Goal: Task Accomplishment & Management: Complete application form

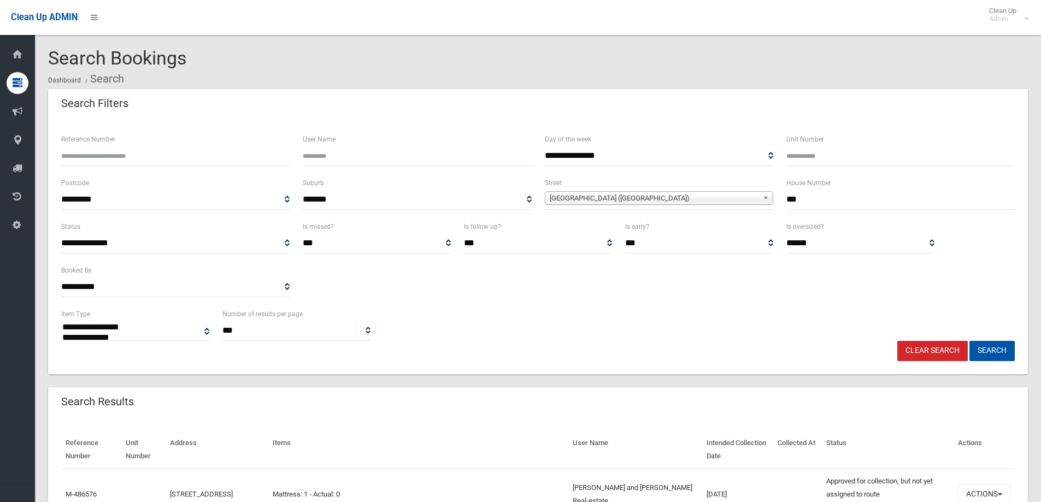
select select
click at [832, 199] on input "***" at bounding box center [900, 200] width 228 height 20
type input "*"
type input "**"
click at [767, 196] on b at bounding box center [768, 198] width 10 height 13
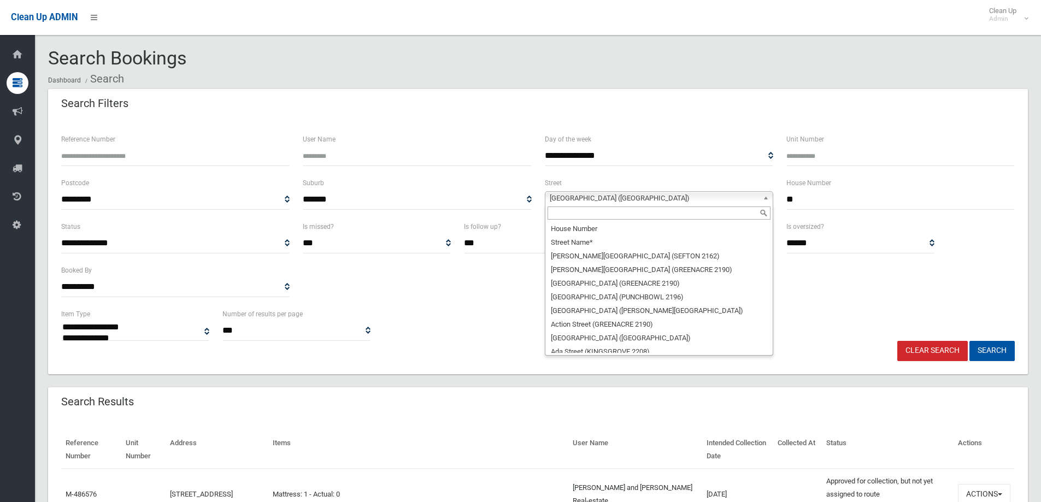
scroll to position [23424, 0]
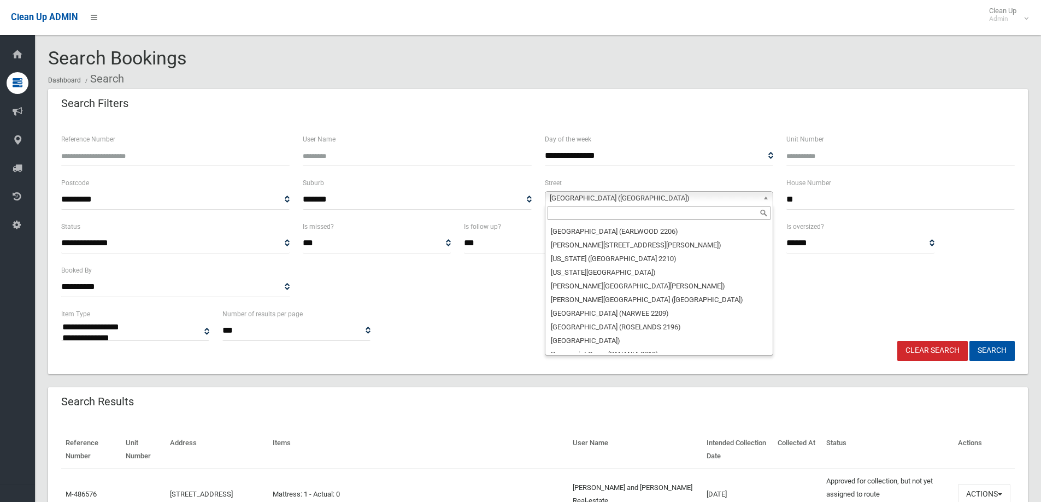
click at [740, 209] on input "text" at bounding box center [659, 213] width 223 height 13
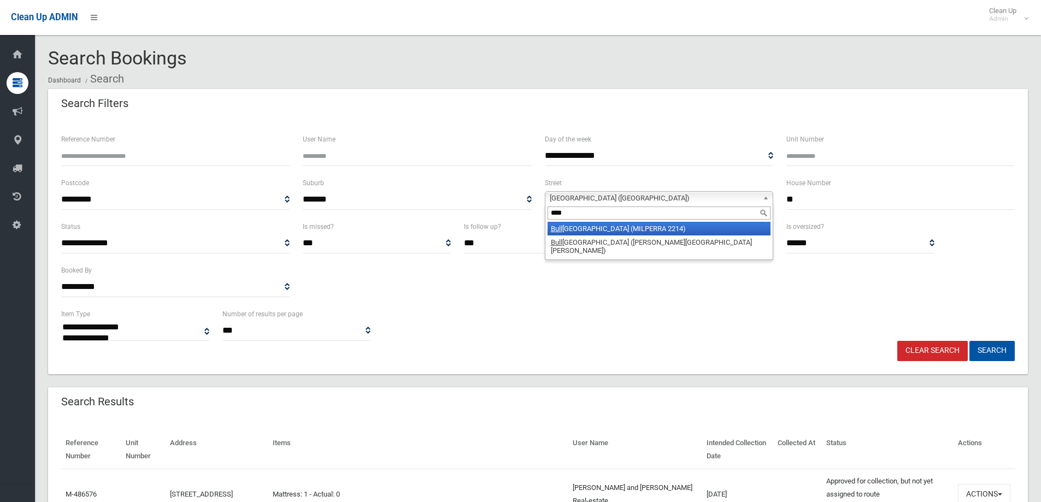
type input "****"
click at [735, 226] on li "Bull ecourt Avenue (MILPERRA 2214)" at bounding box center [659, 229] width 223 height 14
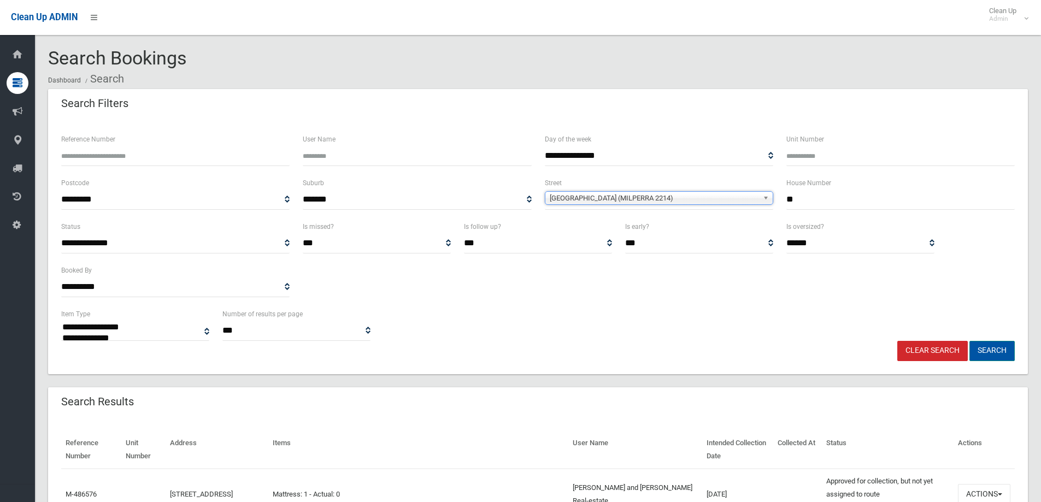
click at [989, 344] on button "Search" at bounding box center [992, 351] width 45 height 20
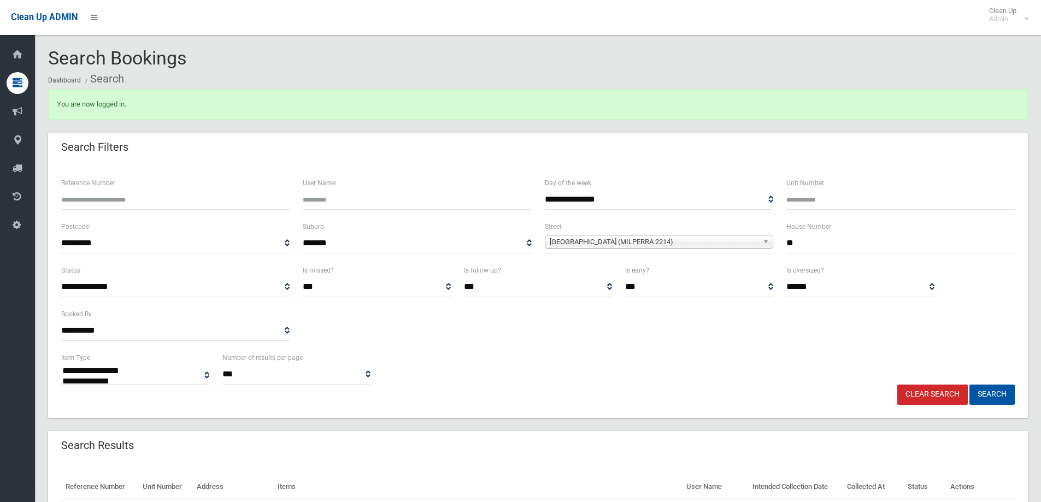
select select
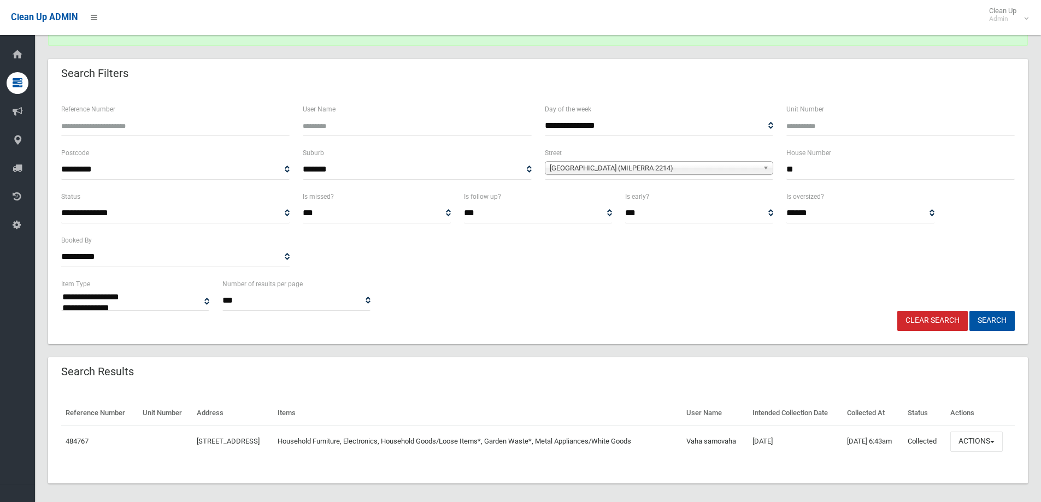
scroll to position [81, 0]
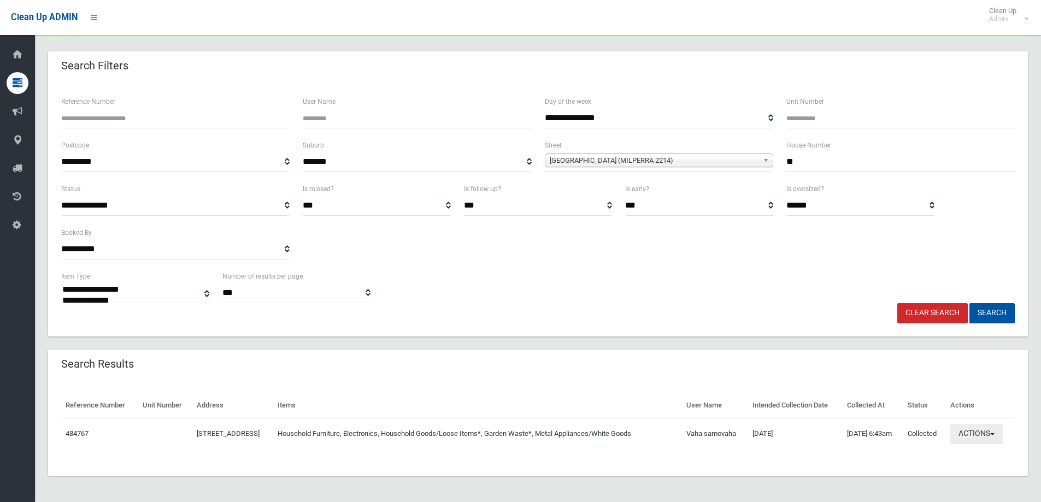
click at [1003, 433] on button "Actions" at bounding box center [976, 434] width 52 height 20
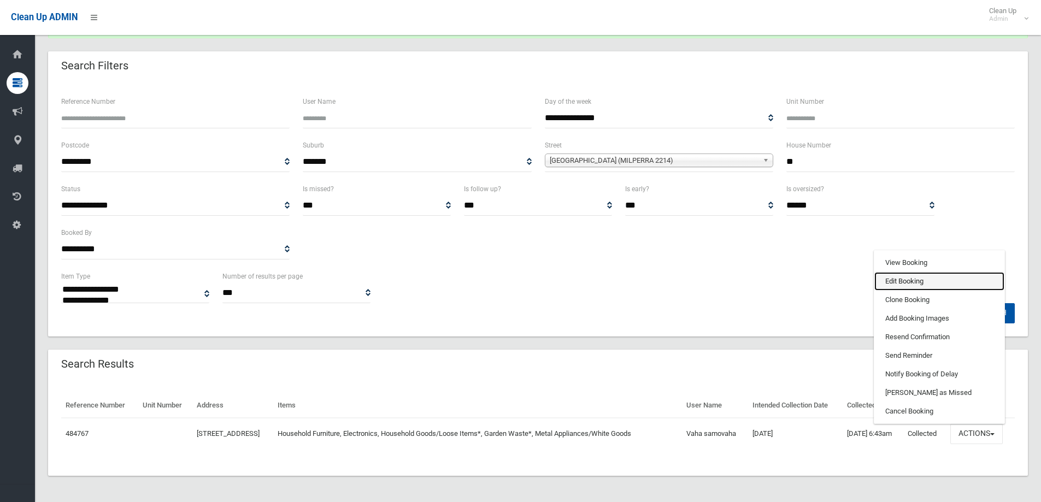
click at [942, 276] on link "Edit Booking" at bounding box center [939, 281] width 130 height 19
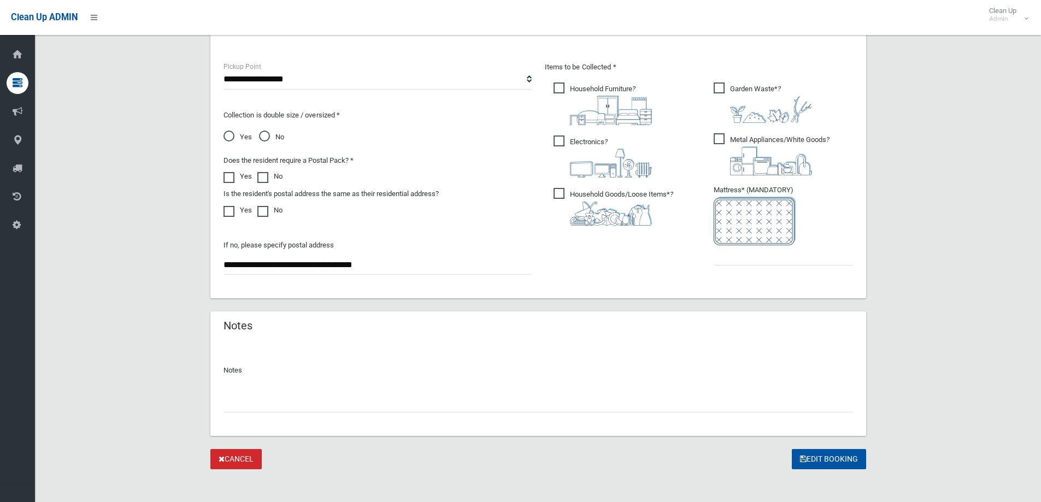
scroll to position [579, 0]
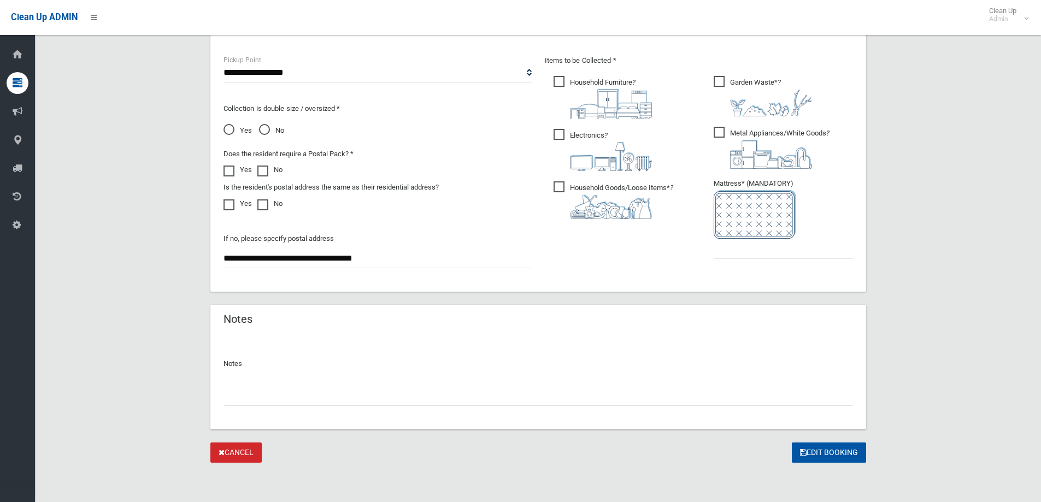
click at [271, 392] on input "text" at bounding box center [539, 396] width 630 height 20
click at [465, 390] on input "**********" at bounding box center [539, 396] width 630 height 20
type input "**********"
click at [733, 253] on input "text" at bounding box center [783, 249] width 139 height 20
type input "*"
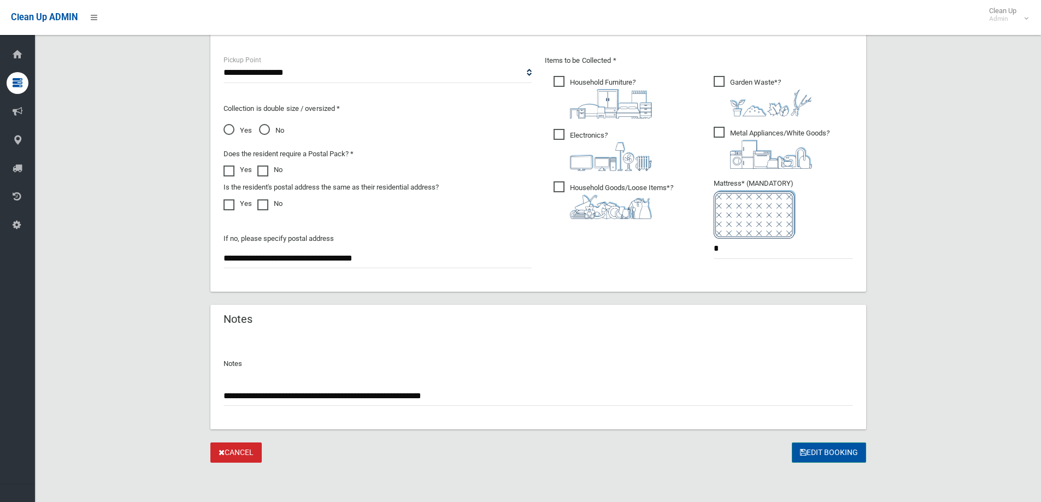
click at [820, 453] on button "Edit Booking" at bounding box center [829, 453] width 74 height 20
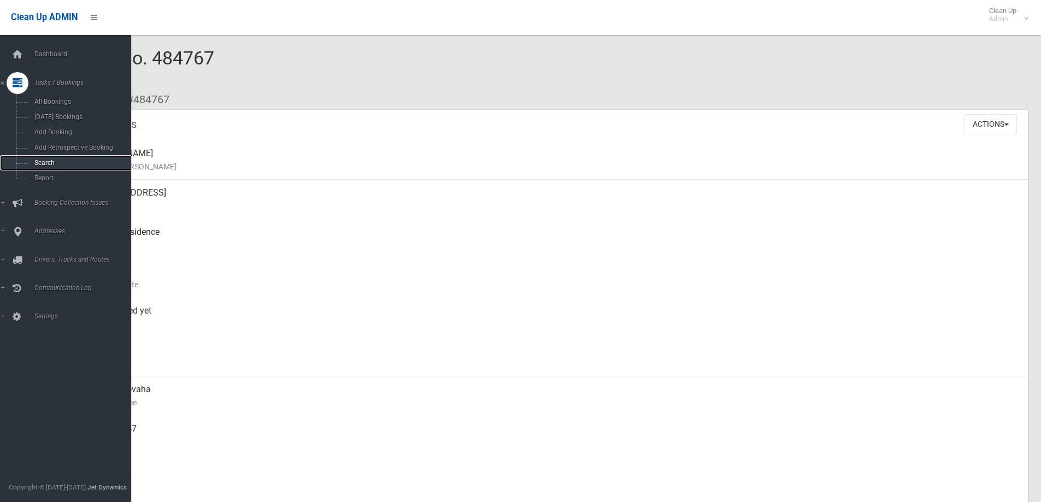
click at [51, 163] on span "Search" at bounding box center [80, 163] width 99 height 8
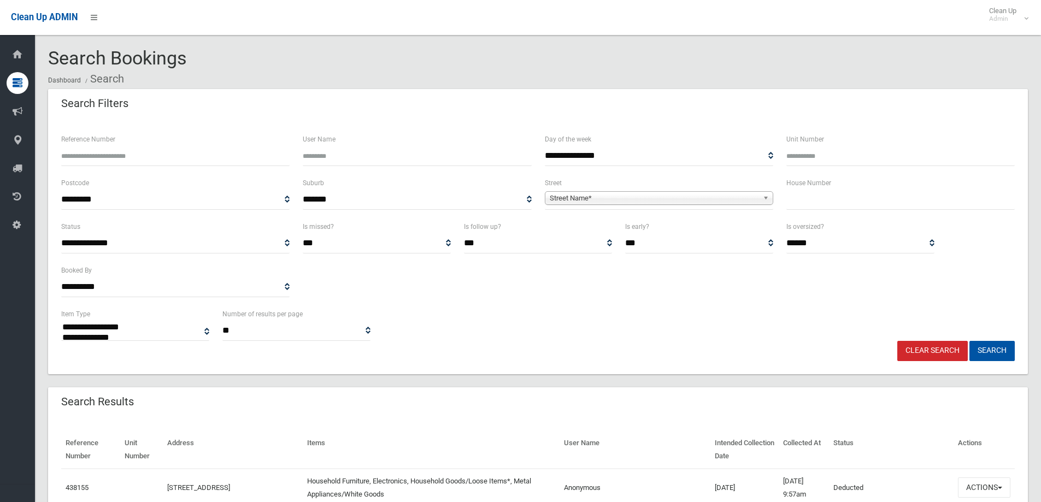
select select
click at [841, 198] on input "text" at bounding box center [900, 200] width 228 height 20
type input "**"
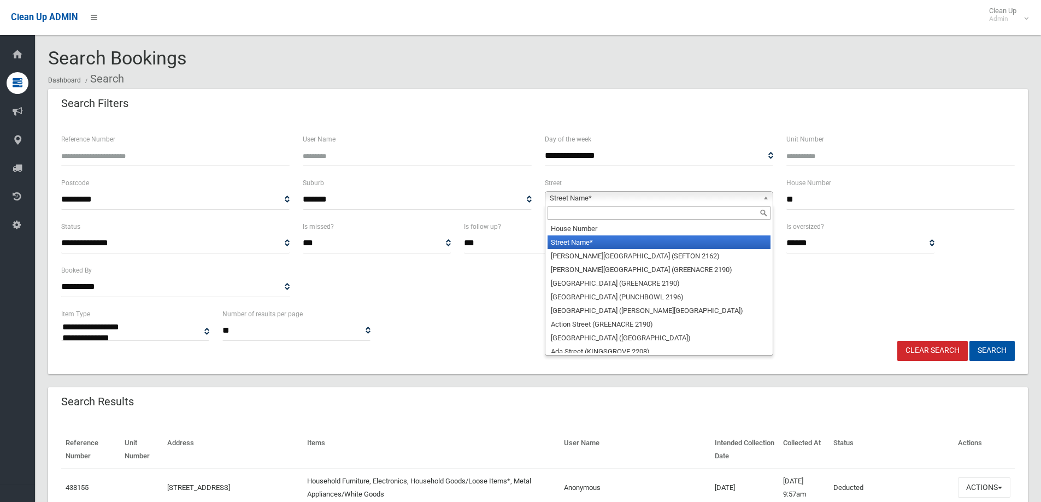
click at [765, 196] on b at bounding box center [768, 198] width 10 height 13
click at [681, 212] on input "text" at bounding box center [659, 213] width 223 height 13
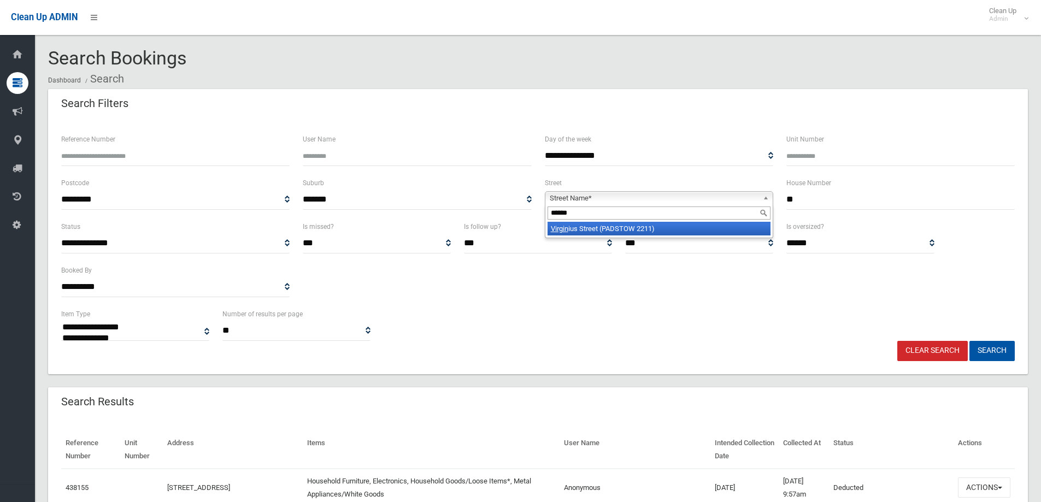
type input "******"
click at [635, 227] on li "Virgin ius Street (PADSTOW 2211)" at bounding box center [659, 229] width 223 height 14
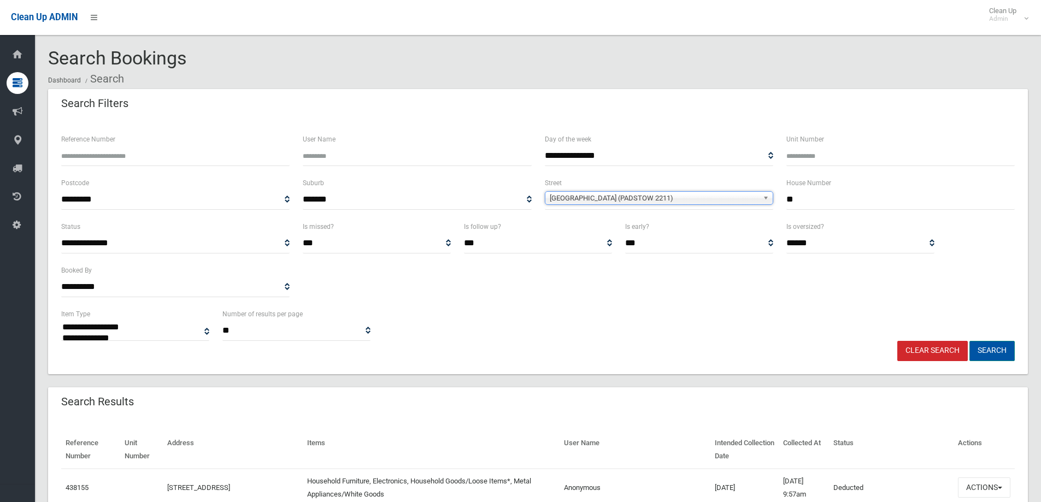
click at [987, 348] on button "Search" at bounding box center [992, 351] width 45 height 20
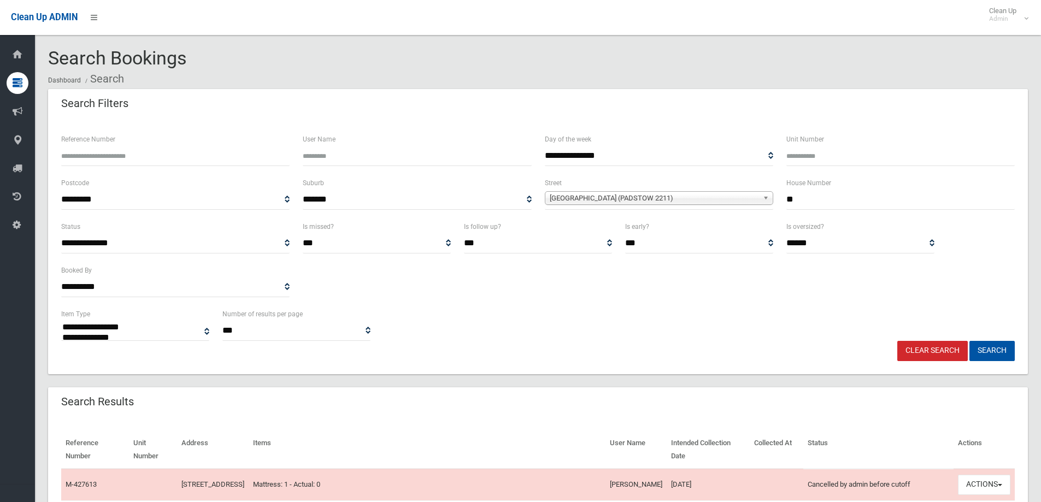
select select
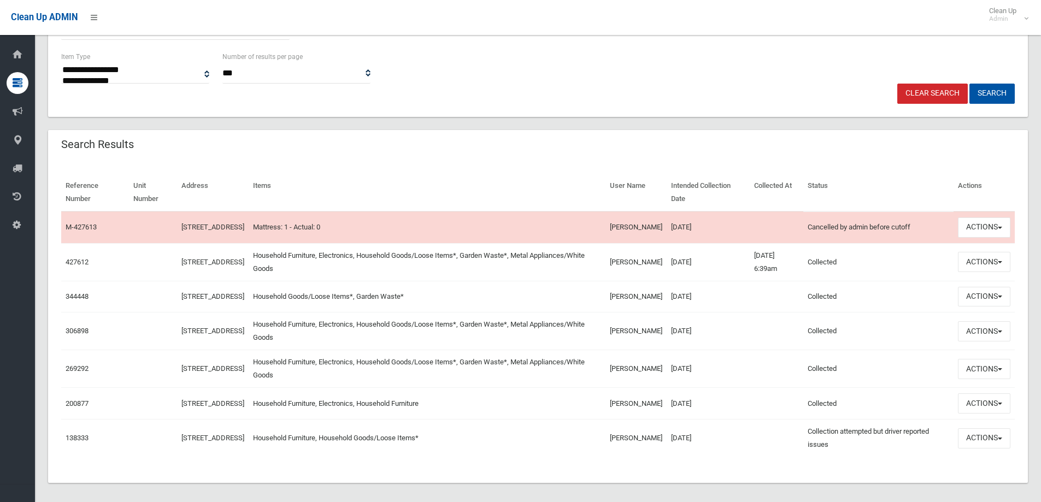
scroll to position [273, 0]
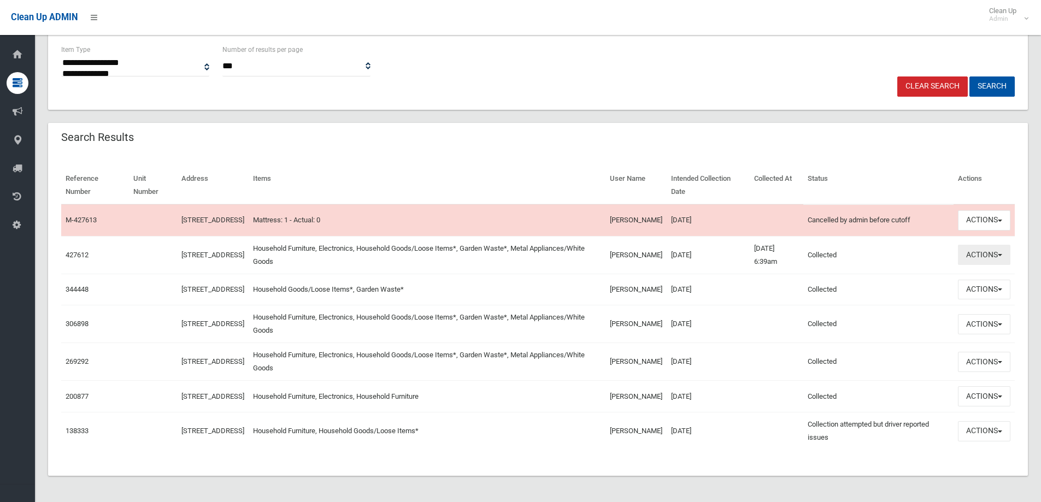
click at [1003, 252] on button "Actions" at bounding box center [984, 255] width 52 height 20
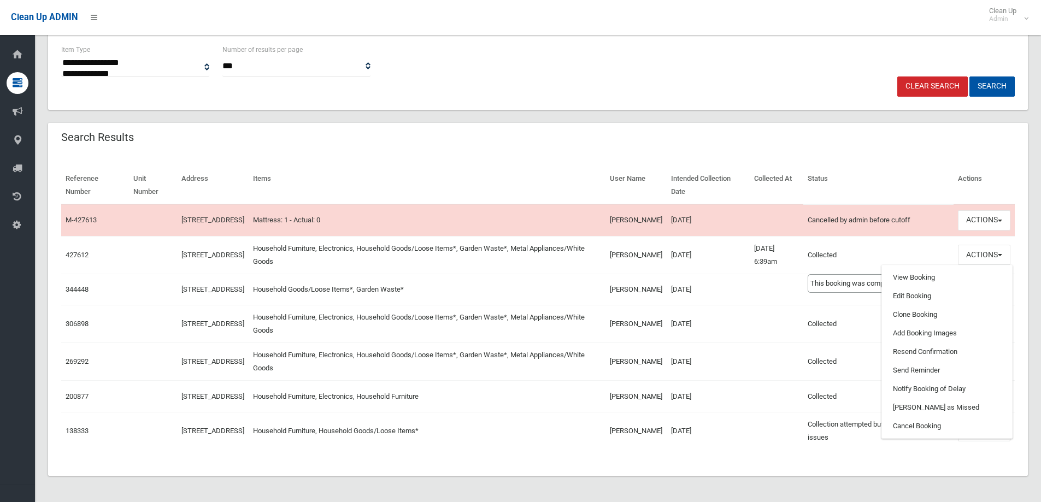
click at [881, 244] on td "Collected This booking was completed with no issues." at bounding box center [878, 255] width 150 height 38
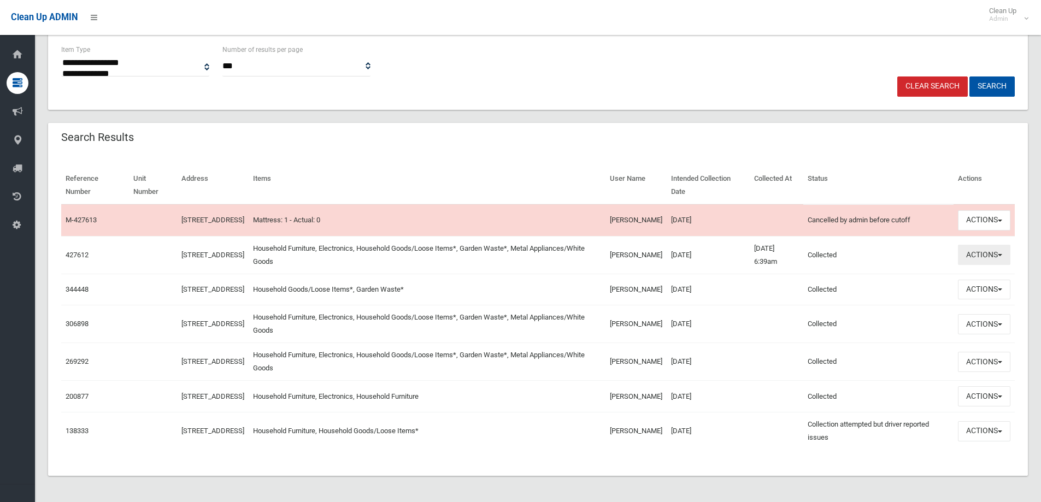
click at [1000, 250] on button "Actions" at bounding box center [984, 255] width 52 height 20
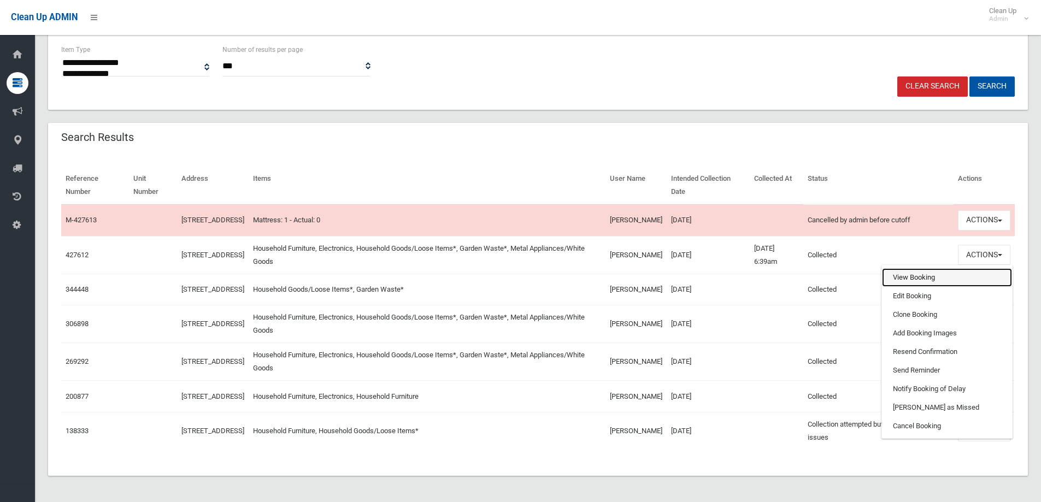
click at [903, 275] on link "View Booking" at bounding box center [947, 277] width 130 height 19
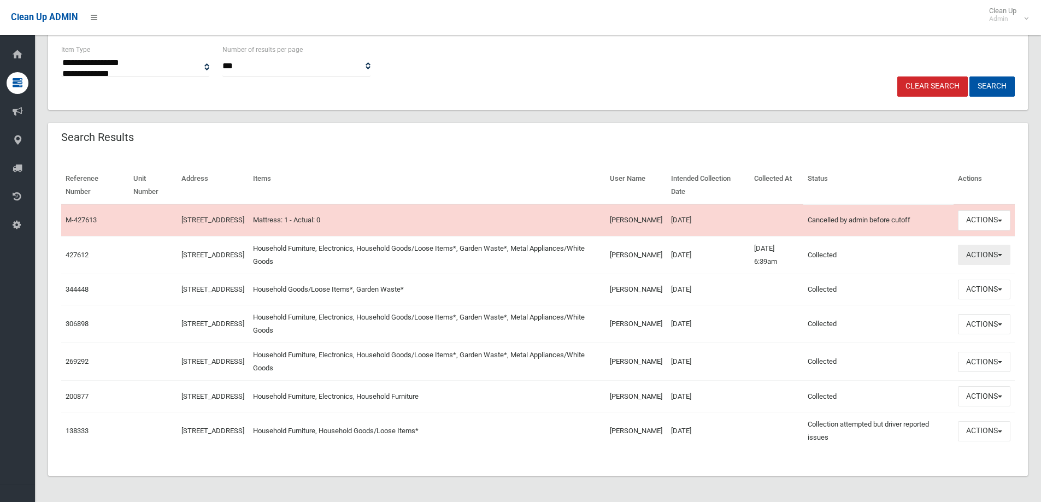
click at [1003, 250] on button "Actions" at bounding box center [984, 255] width 52 height 20
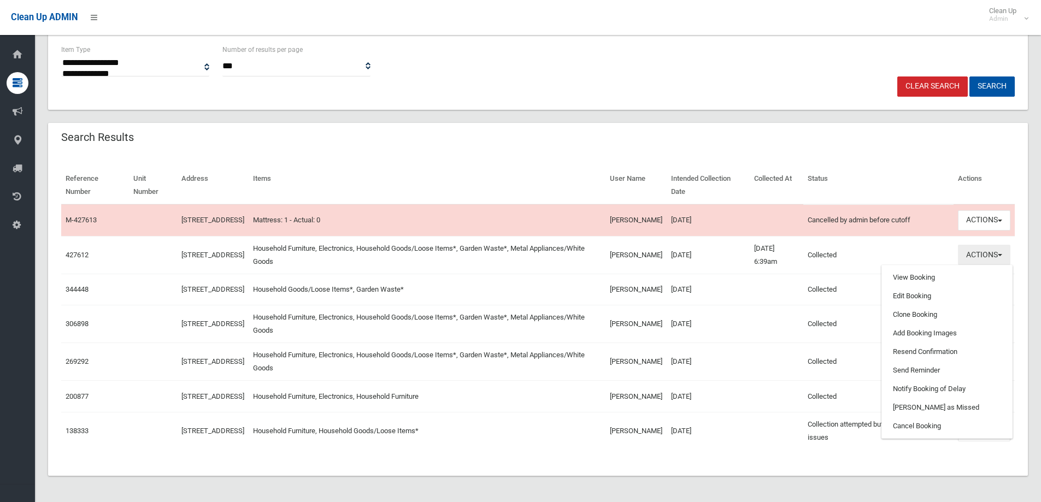
click at [997, 247] on button "Actions" at bounding box center [984, 255] width 52 height 20
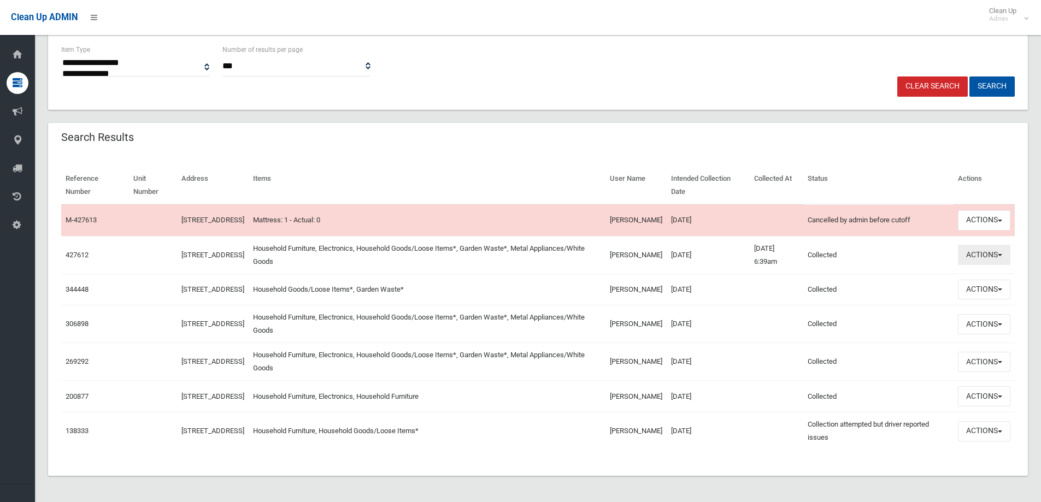
click at [999, 248] on button "Actions" at bounding box center [984, 255] width 52 height 20
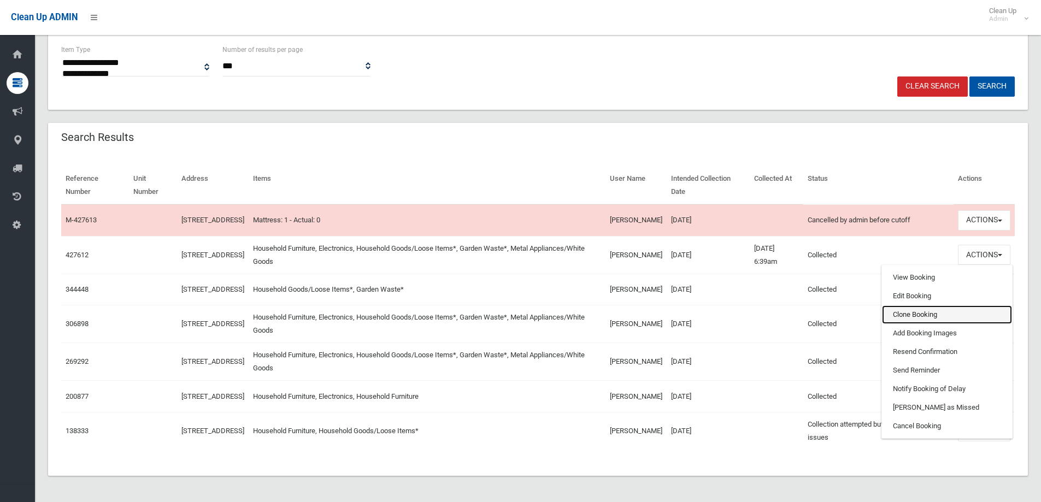
click at [916, 313] on link "Clone Booking" at bounding box center [947, 315] width 130 height 19
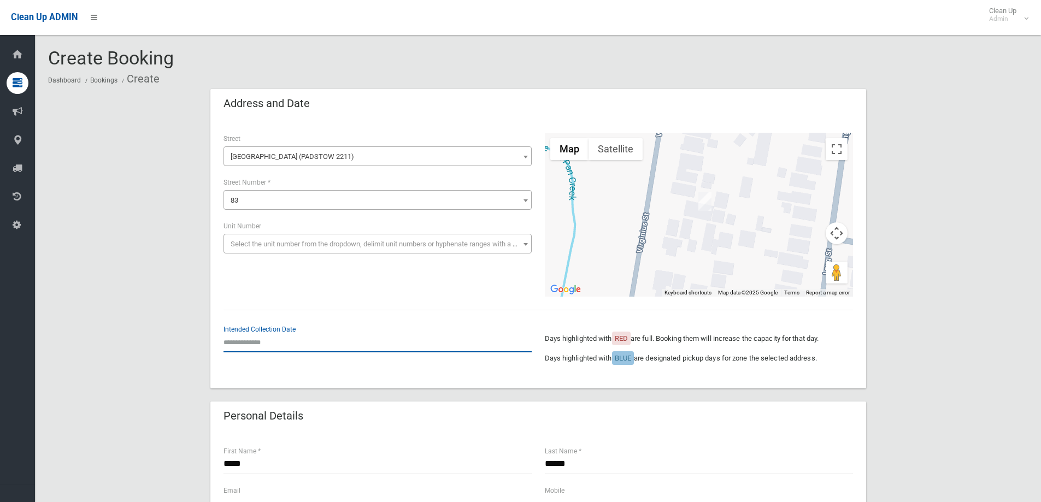
click at [241, 343] on input "text" at bounding box center [378, 342] width 308 height 20
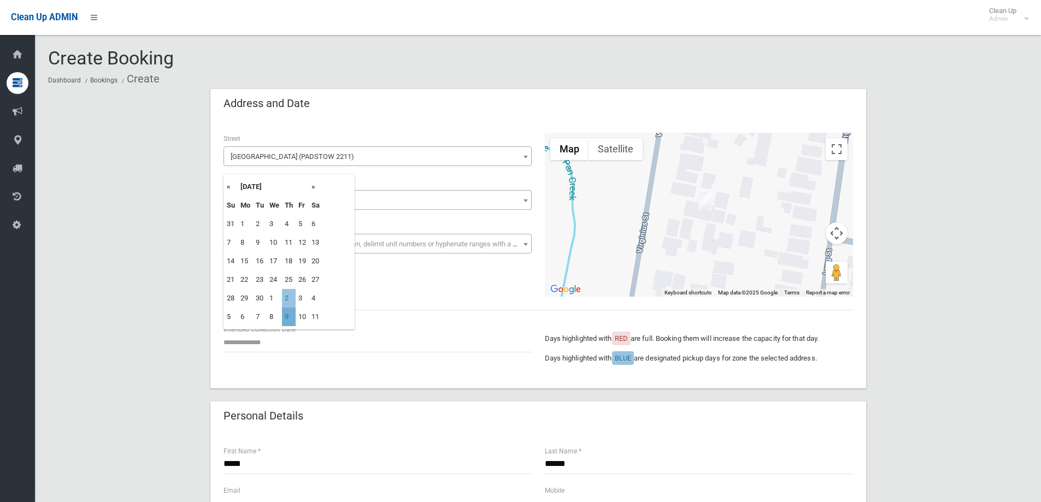
click at [287, 317] on td "9" at bounding box center [289, 317] width 14 height 19
type input "**********"
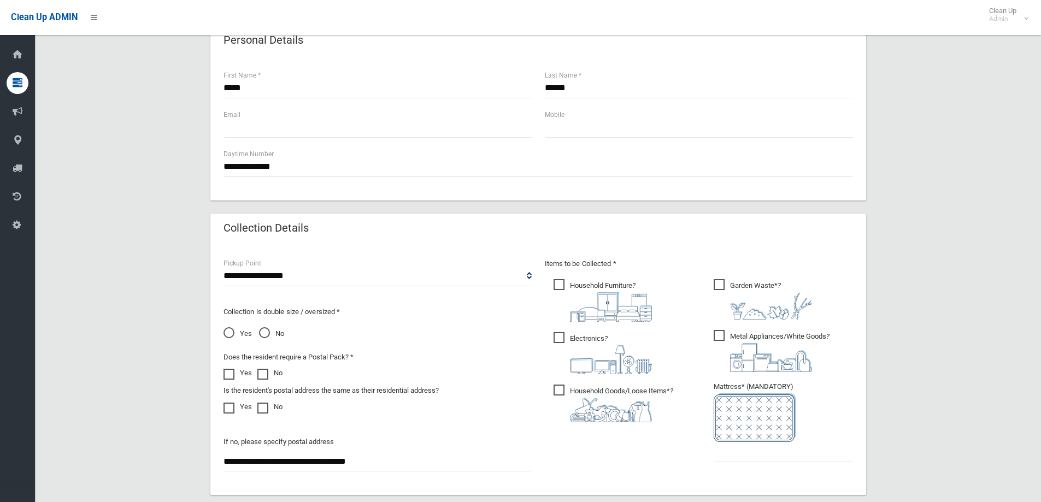
scroll to position [383, 0]
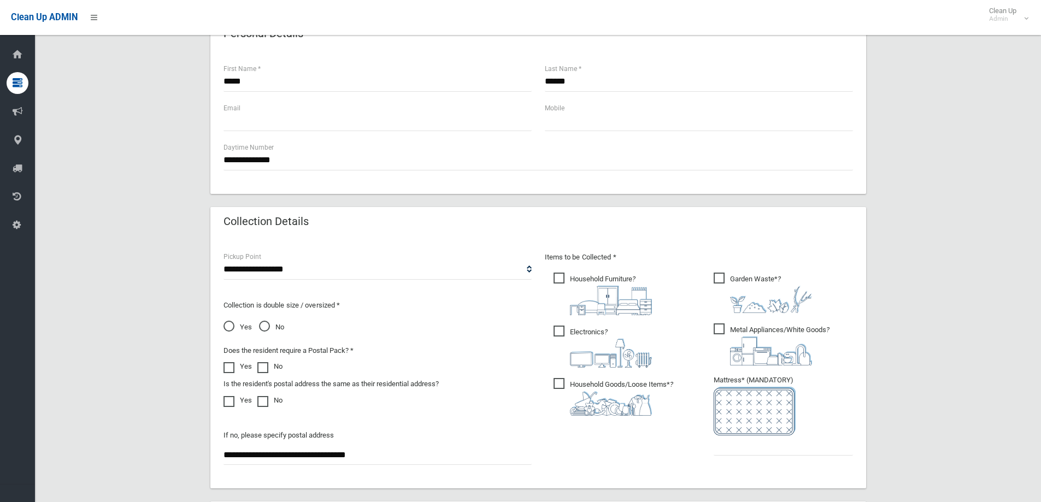
click at [230, 324] on span "Yes" at bounding box center [238, 327] width 28 height 13
click at [760, 450] on input "text" at bounding box center [783, 446] width 139 height 20
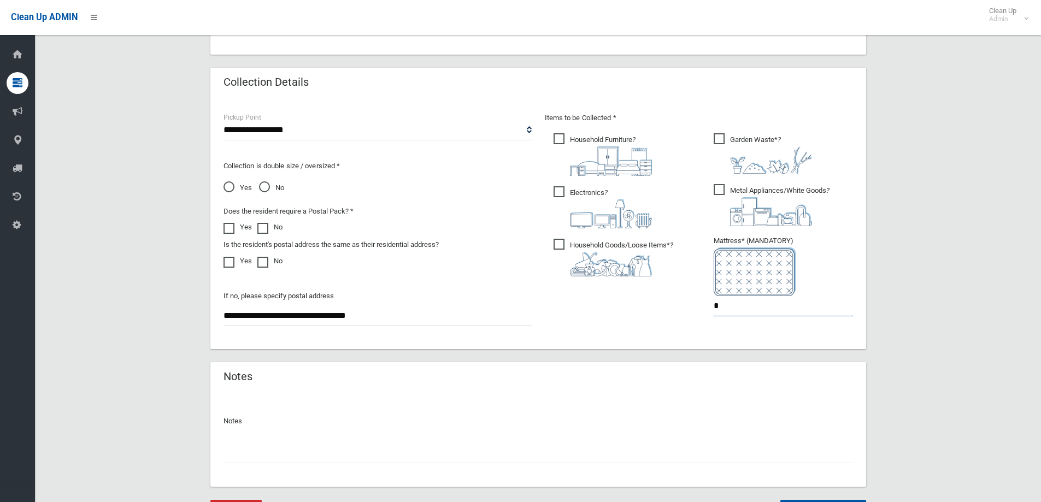
scroll to position [579, 0]
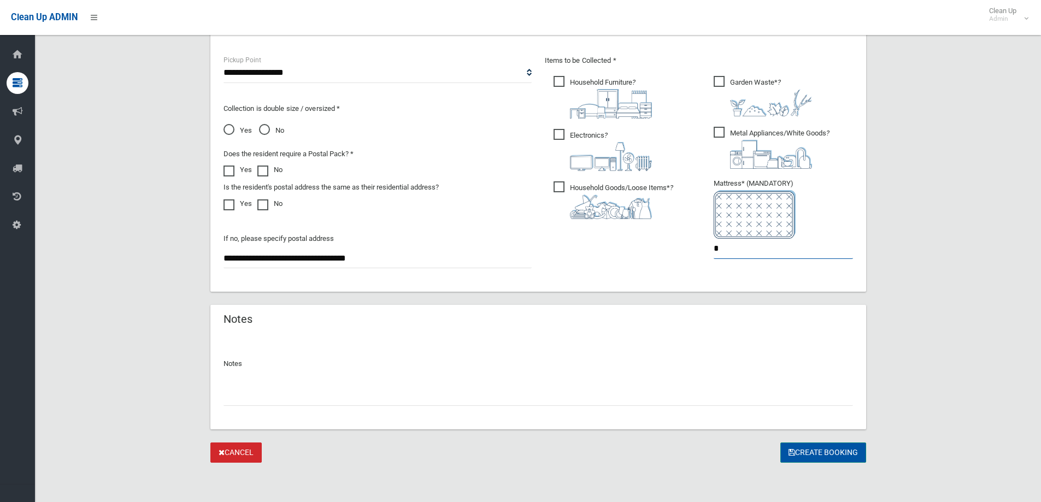
type input "*"
click at [819, 456] on button "Create Booking" at bounding box center [823, 453] width 86 height 20
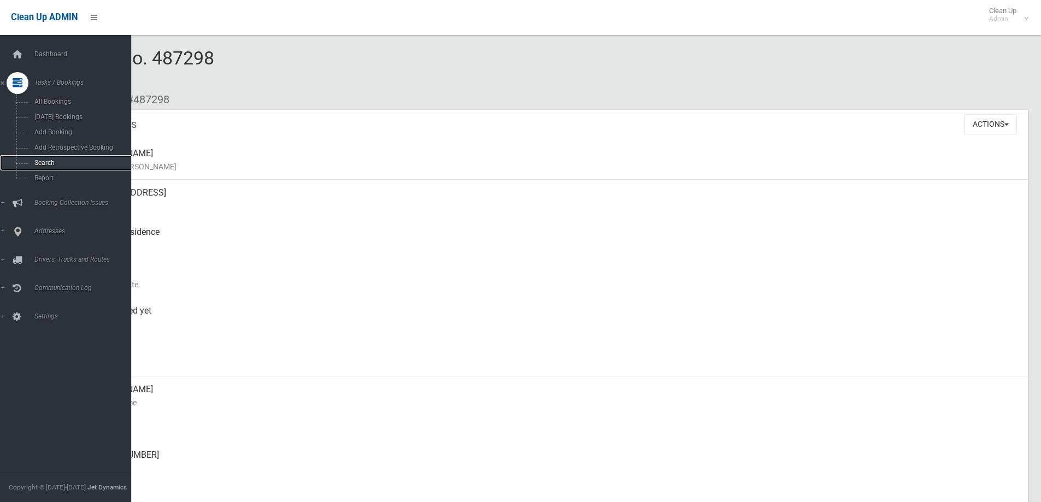
click at [54, 160] on span "Search" at bounding box center [80, 163] width 99 height 8
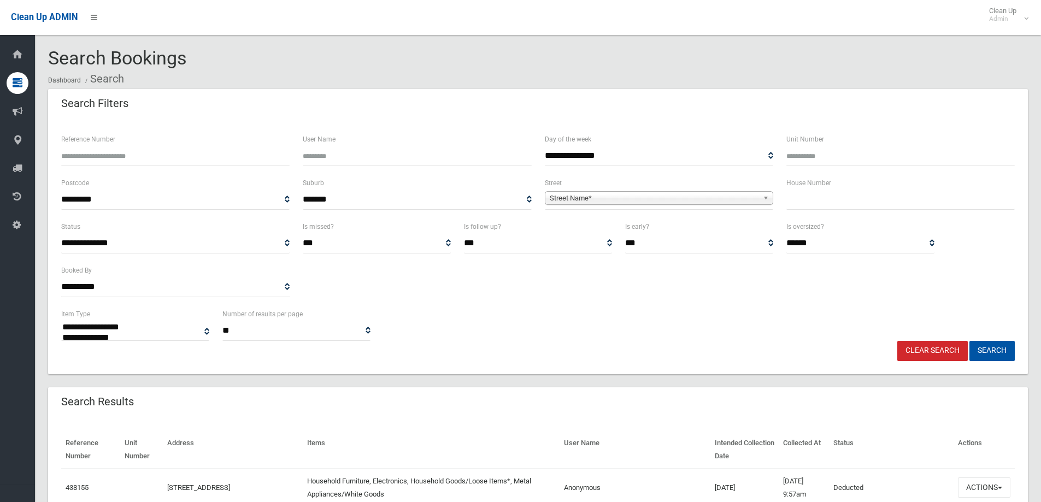
select select
click at [818, 202] on input "text" at bounding box center [900, 200] width 228 height 20
type input "*"
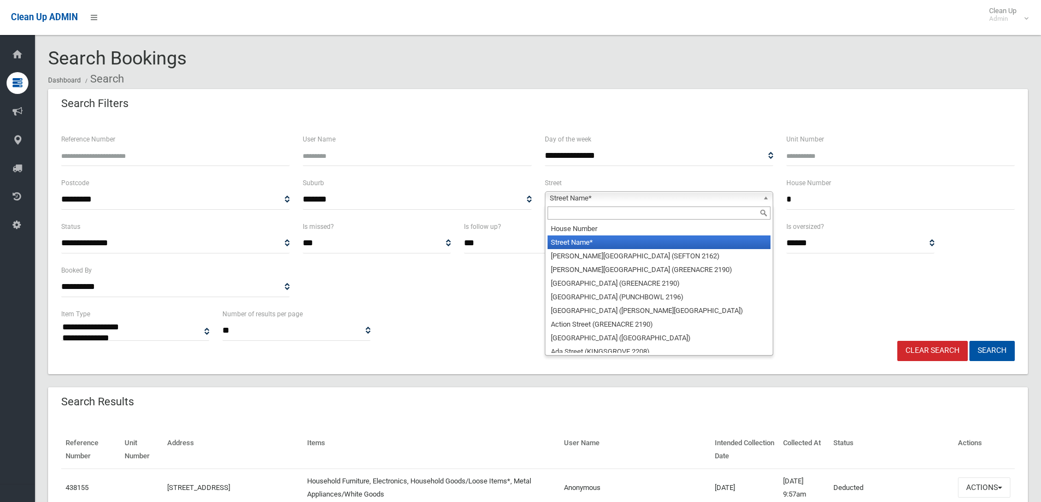
click at [764, 197] on b at bounding box center [768, 198] width 10 height 13
click at [619, 213] on input "text" at bounding box center [659, 213] width 223 height 13
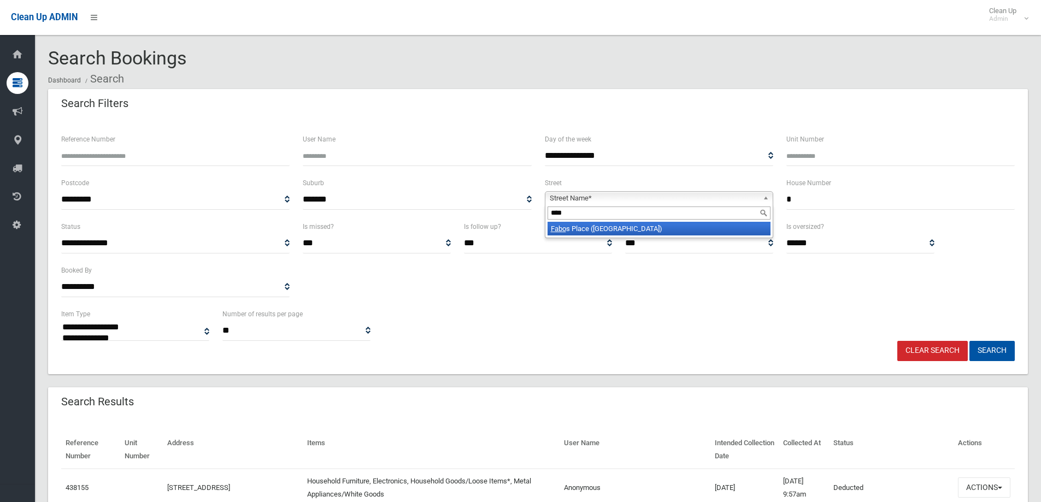
type input "*****"
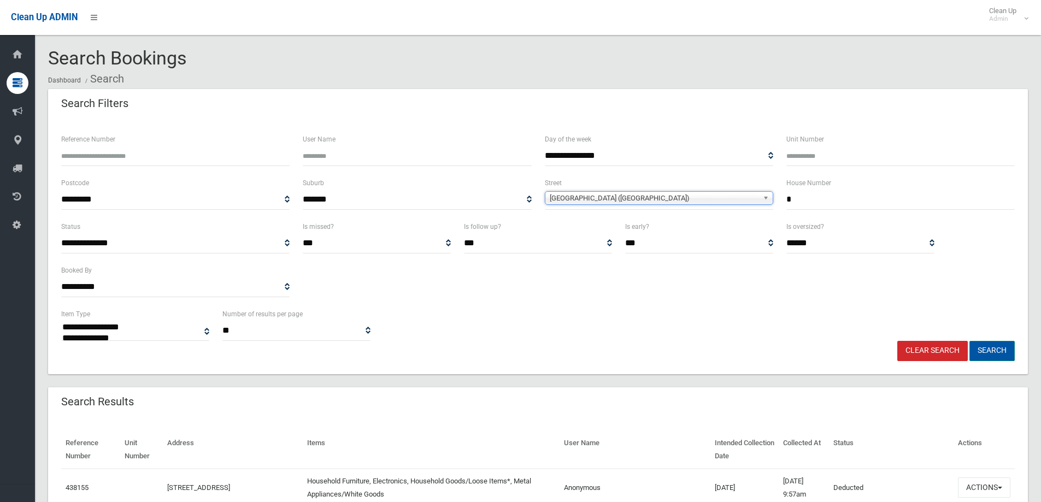
click at [994, 349] on button "Search" at bounding box center [992, 351] width 45 height 20
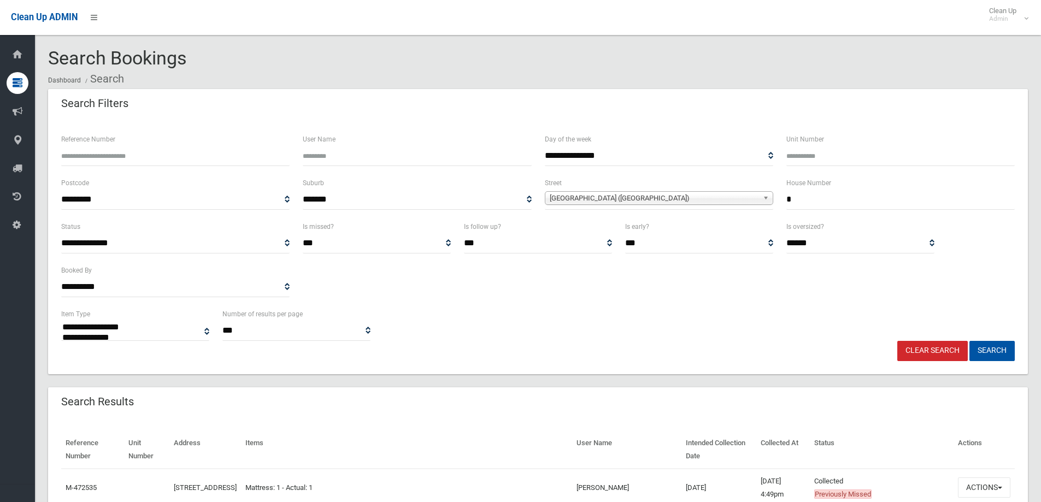
select select
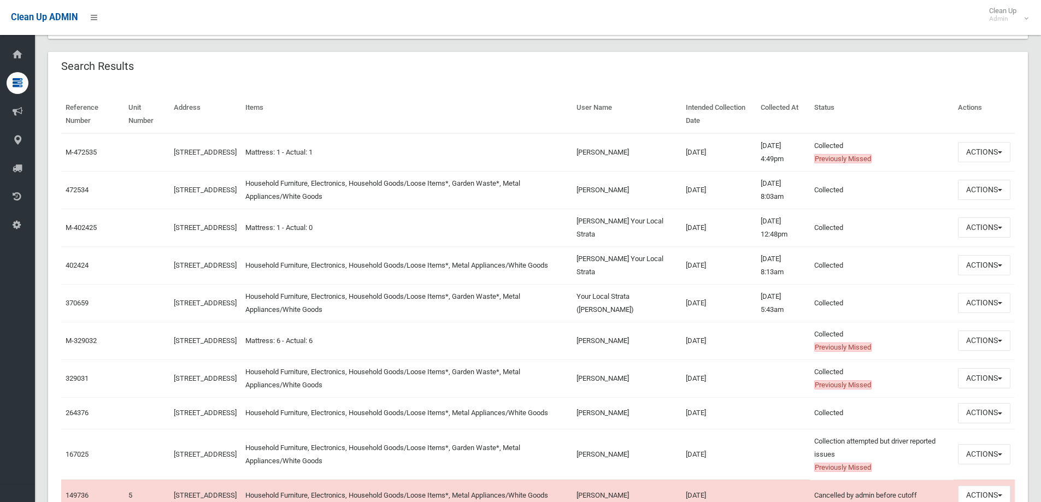
scroll to position [342, 0]
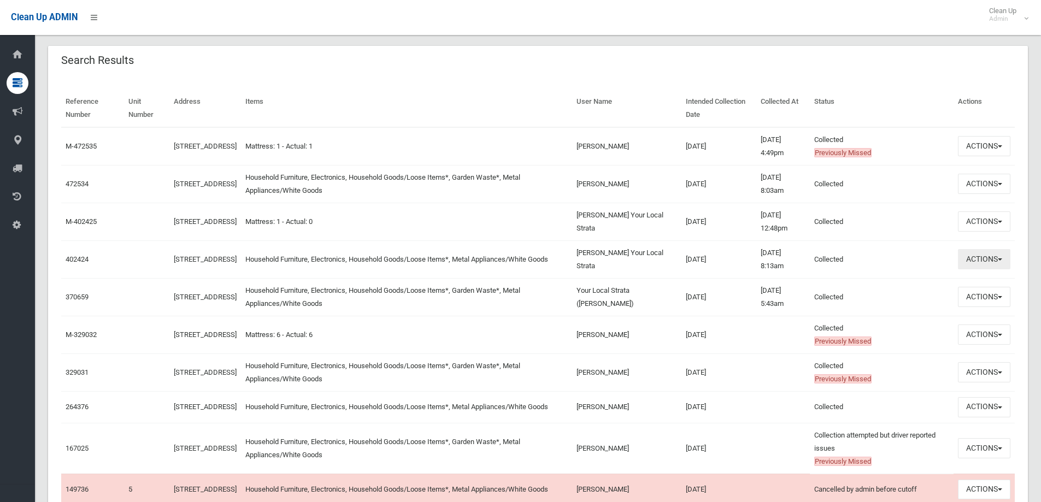
click at [1001, 257] on button "Actions" at bounding box center [984, 259] width 52 height 20
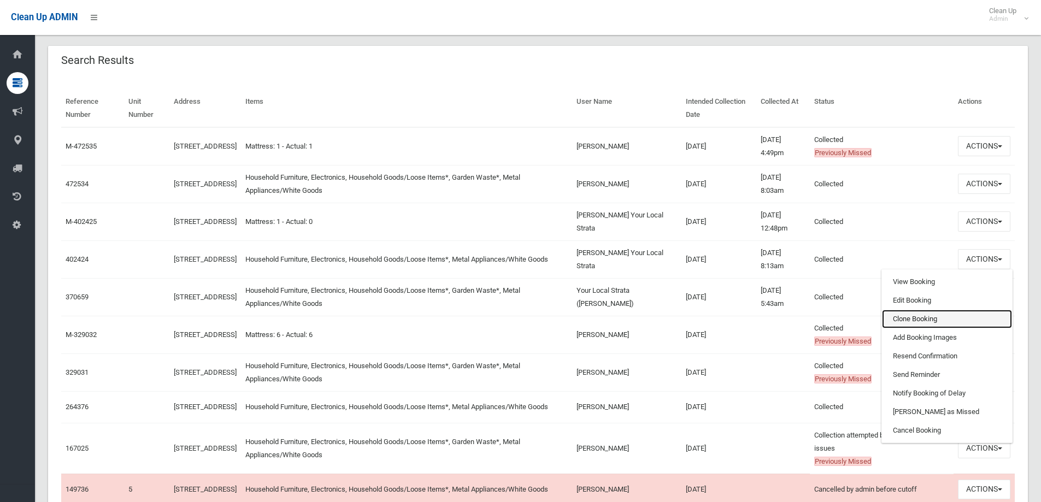
click at [934, 316] on link "Clone Booking" at bounding box center [947, 319] width 130 height 19
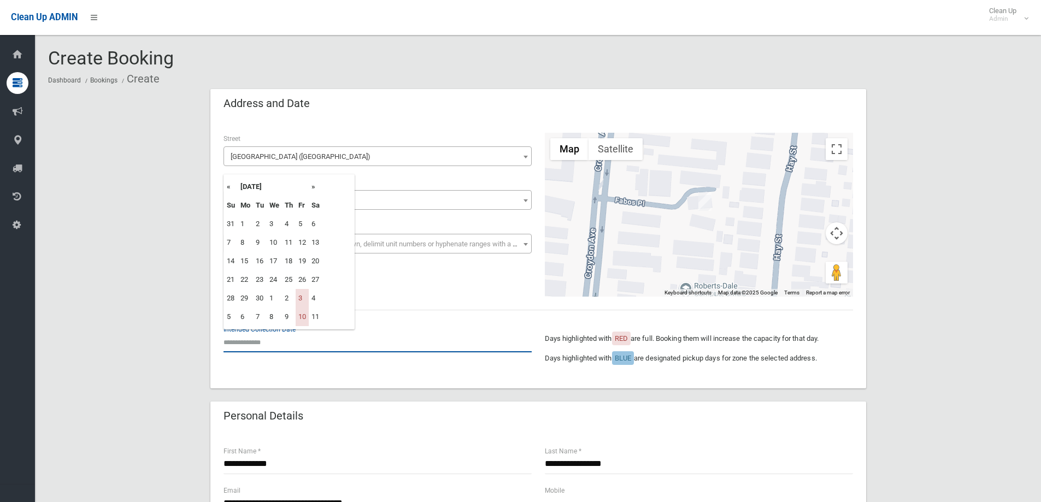
click at [246, 348] on input "text" at bounding box center [378, 342] width 308 height 20
click at [314, 186] on th "»" at bounding box center [316, 187] width 14 height 19
click at [305, 277] on td "24" at bounding box center [302, 280] width 13 height 19
type input "**********"
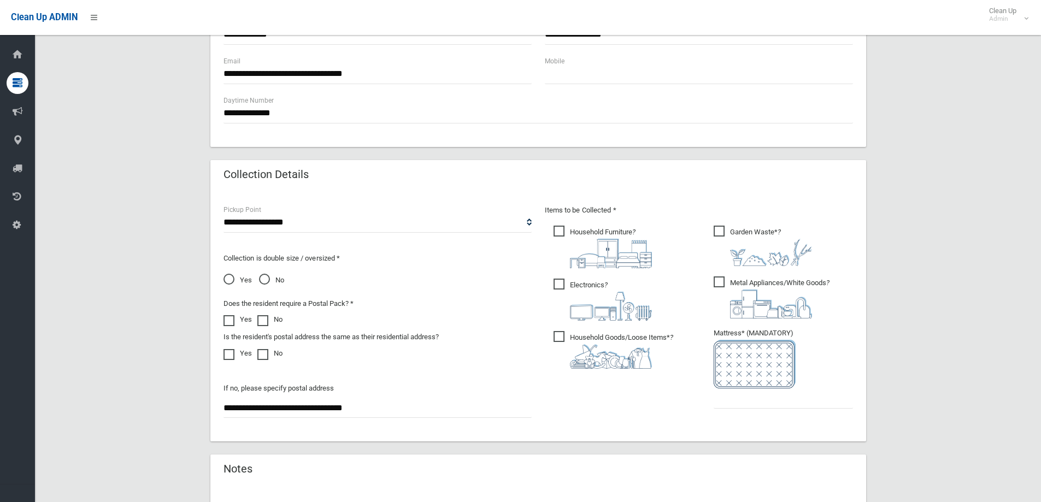
scroll to position [437, 0]
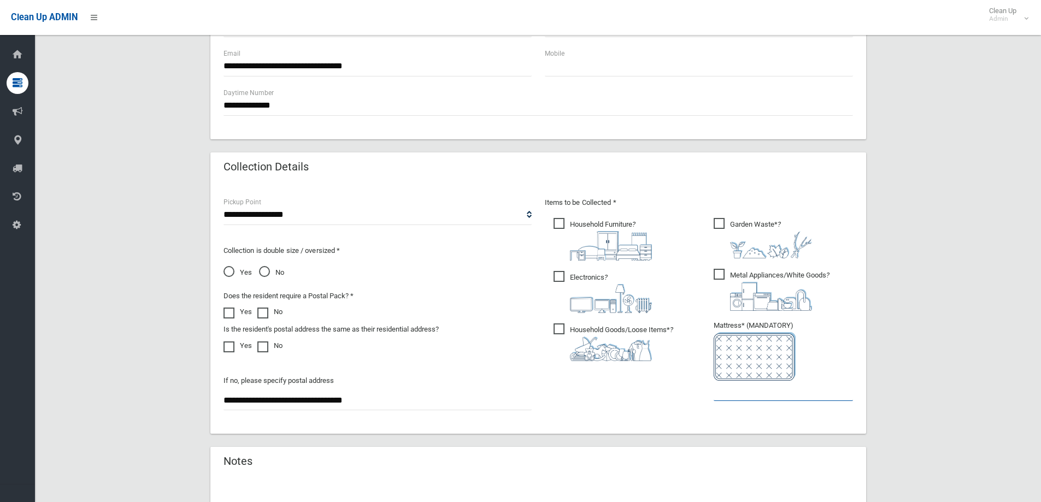
click at [761, 396] on input "text" at bounding box center [783, 391] width 139 height 20
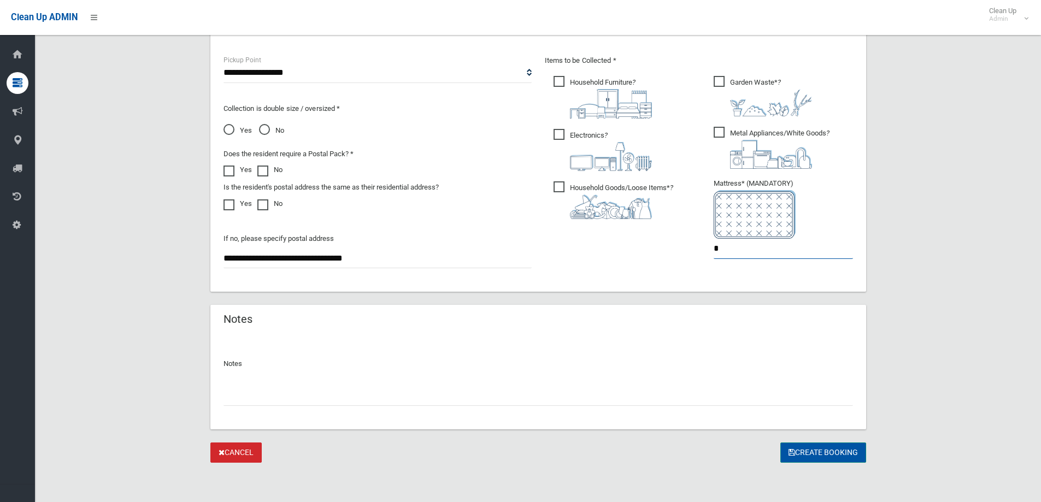
type input "*"
click at [826, 448] on button "Create Booking" at bounding box center [823, 453] width 86 height 20
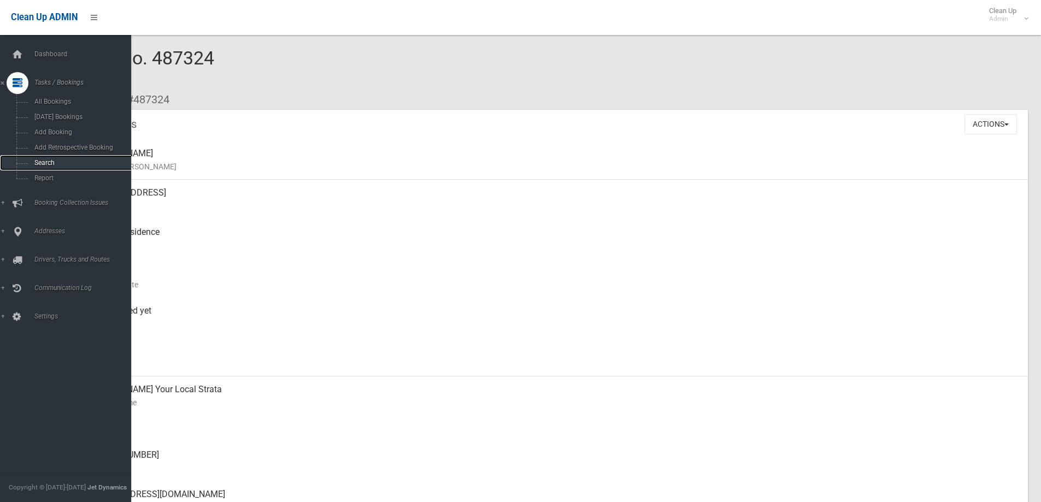
click at [38, 163] on span "Search" at bounding box center [80, 163] width 99 height 8
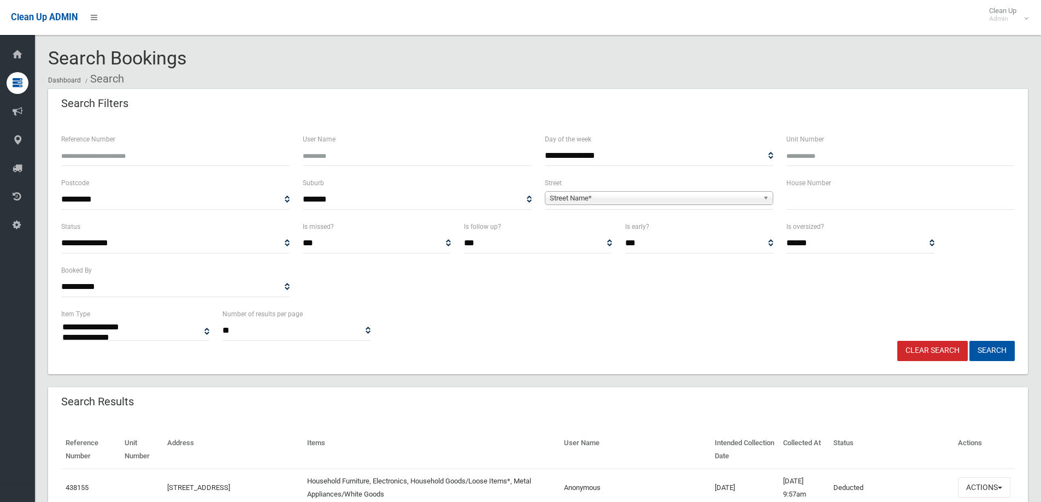
select select
click at [799, 202] on input "text" at bounding box center [900, 200] width 228 height 20
type input "***"
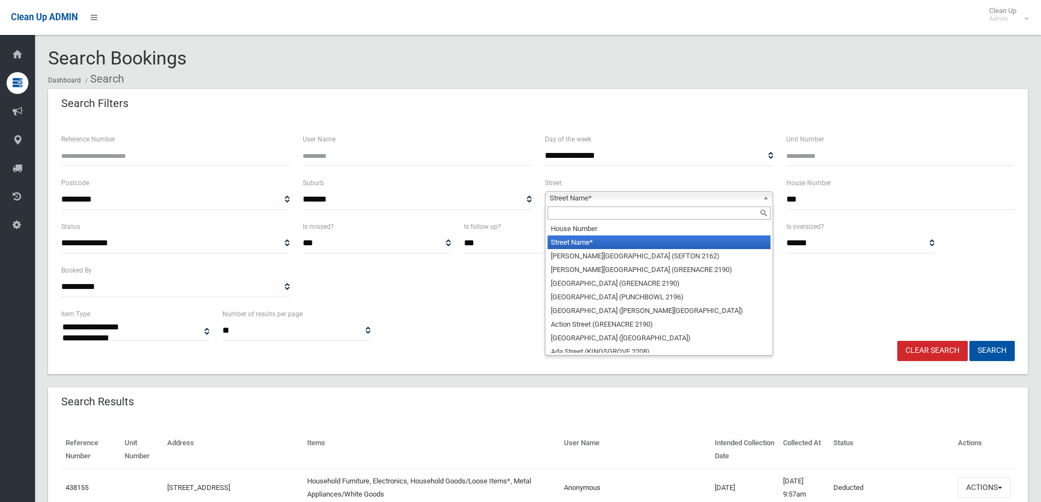
click at [767, 193] on b at bounding box center [768, 198] width 10 height 13
click at [722, 208] on input "text" at bounding box center [659, 213] width 223 height 13
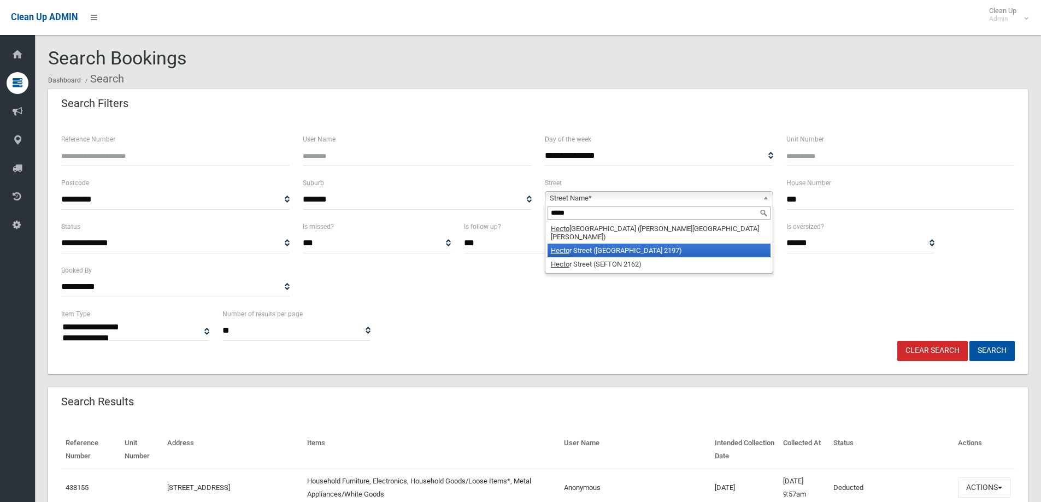
type input "*****"
click at [693, 246] on li "Hecto r Street ([GEOGRAPHIC_DATA])" at bounding box center [659, 251] width 223 height 14
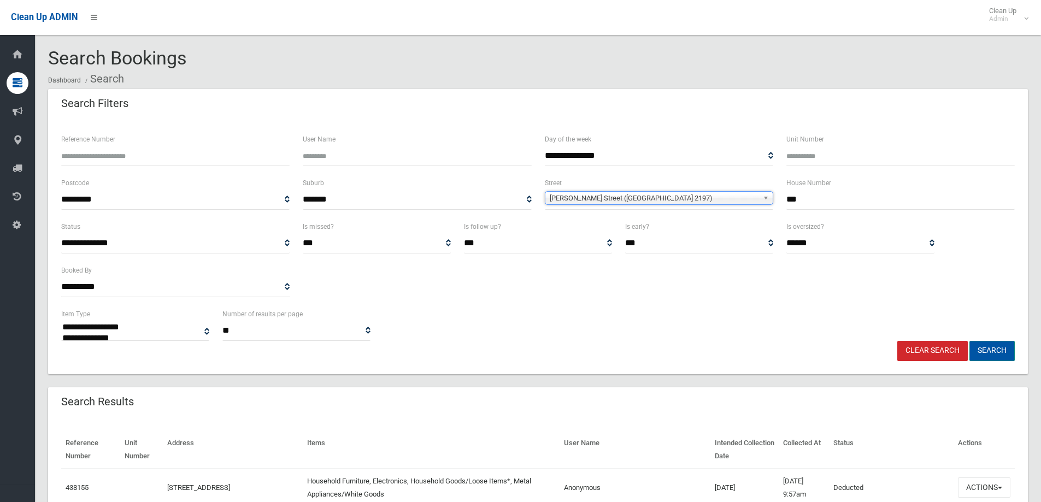
click at [990, 350] on button "Search" at bounding box center [992, 351] width 45 height 20
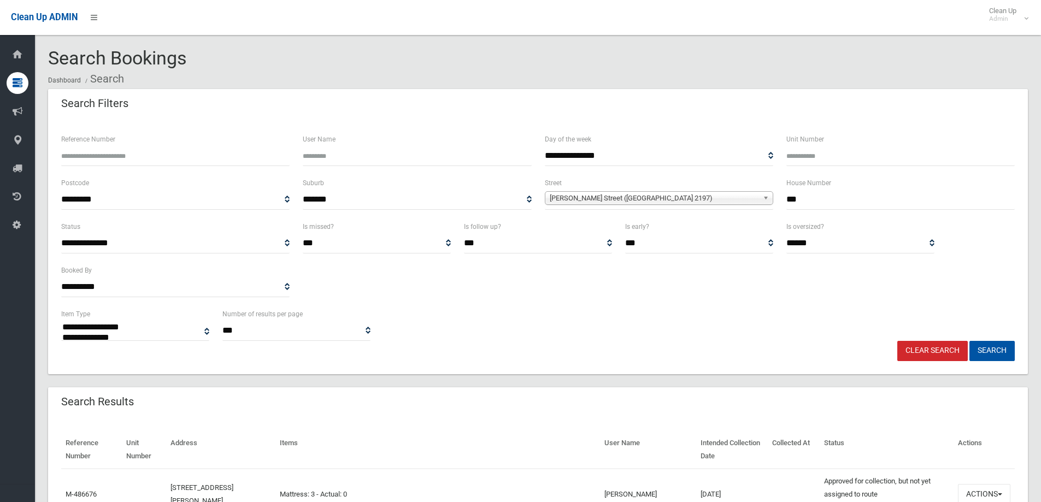
select select
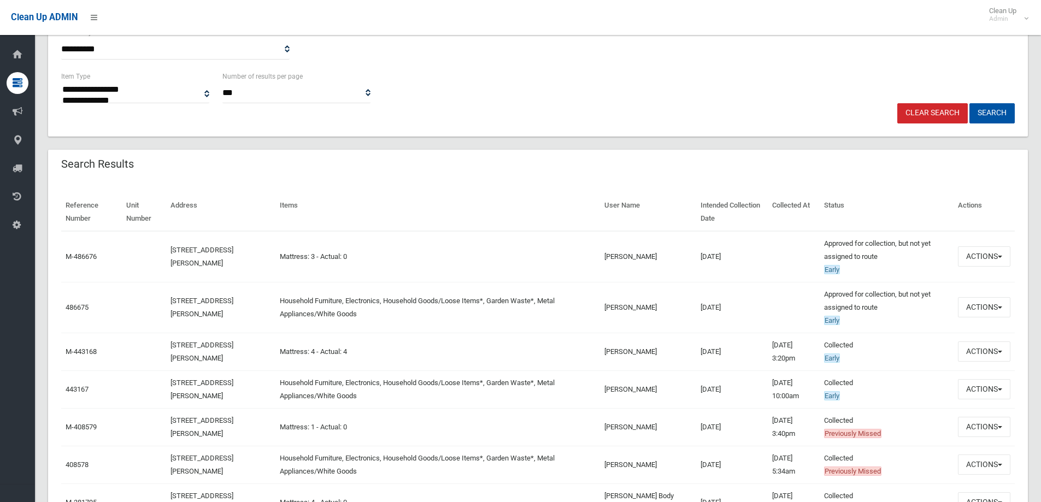
scroll to position [219, 0]
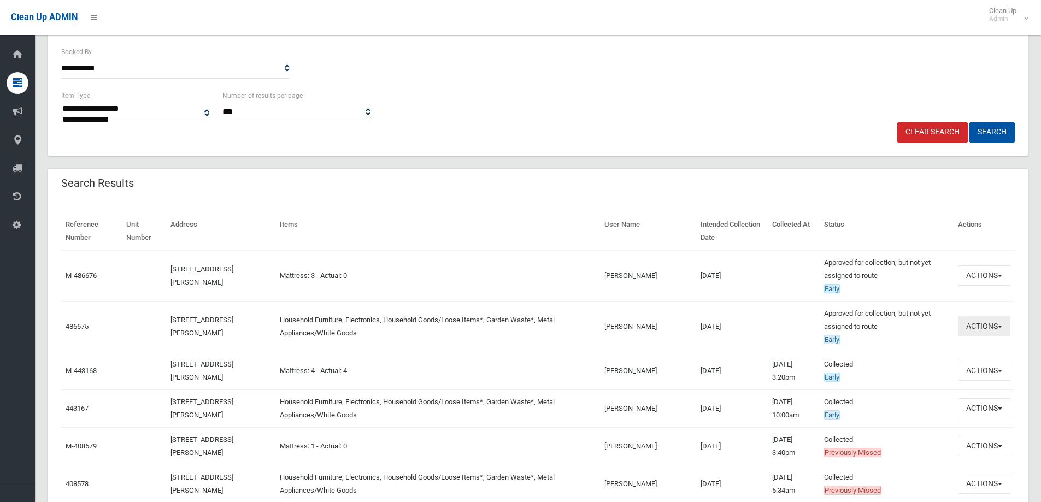
click at [1002, 325] on button "Actions" at bounding box center [984, 326] width 52 height 20
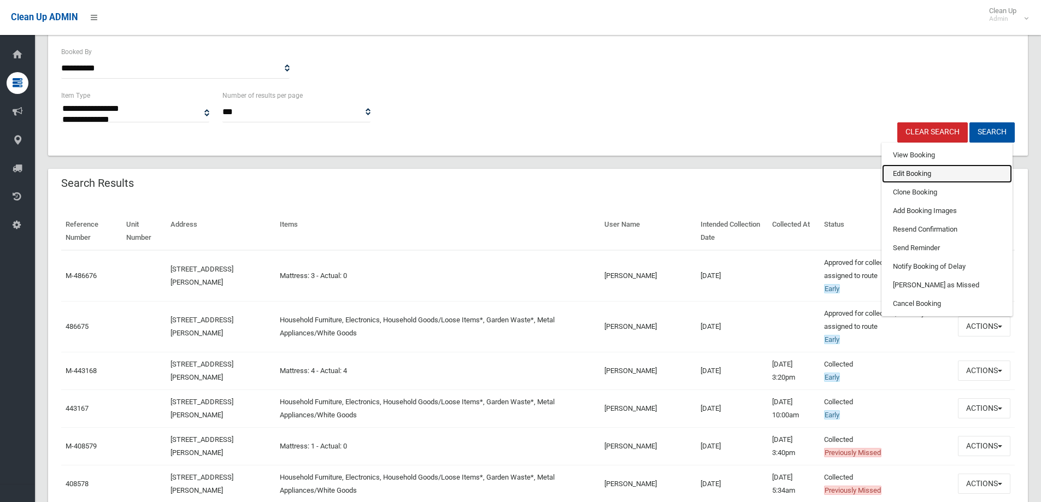
click at [928, 168] on link "Edit Booking" at bounding box center [947, 174] width 130 height 19
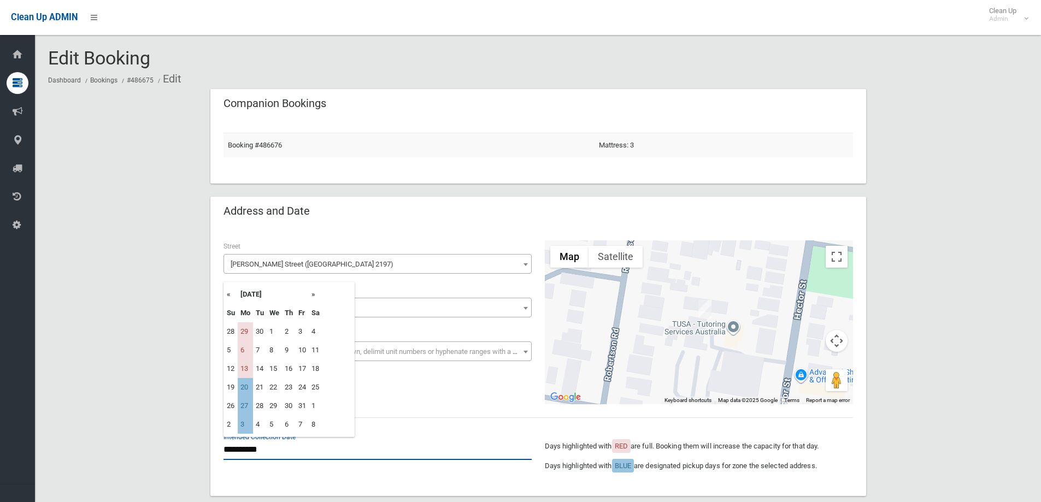
click at [261, 451] on input "**********" at bounding box center [378, 450] width 308 height 20
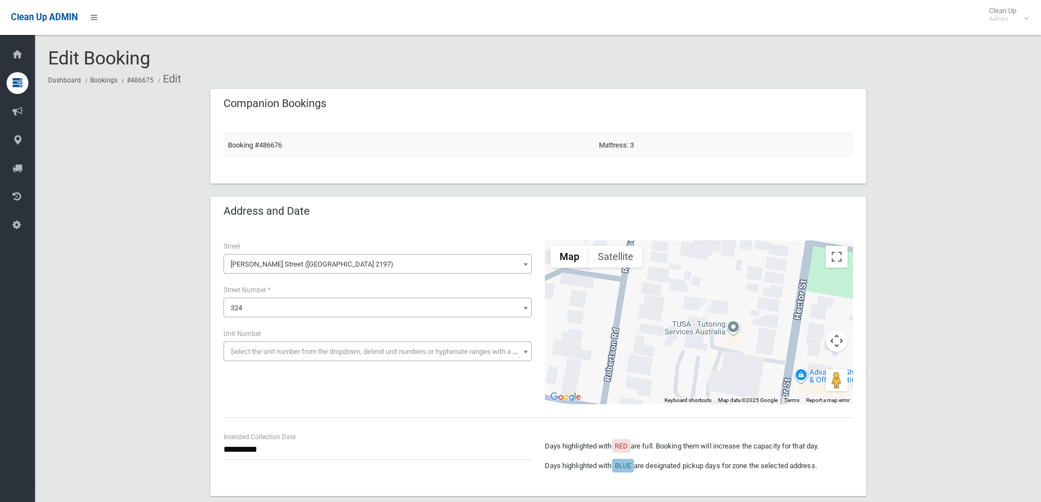
click at [443, 395] on div "**********" at bounding box center [538, 322] width 643 height 164
